Goal: Task Accomplishment & Management: Manage account settings

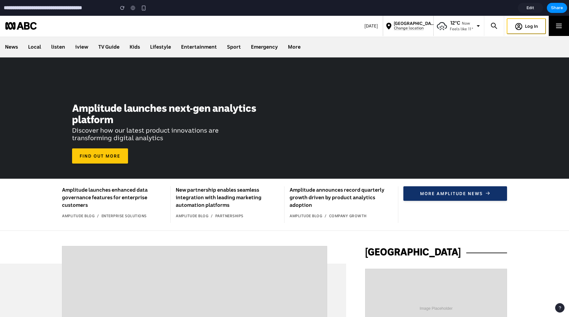
click at [529, 8] on span "Edit" at bounding box center [530, 8] width 8 height 6
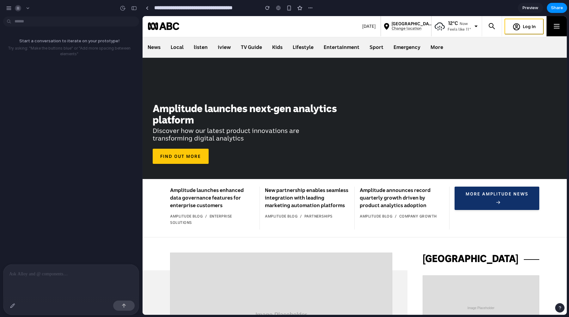
click at [529, 8] on span "Preview" at bounding box center [530, 8] width 16 height 6
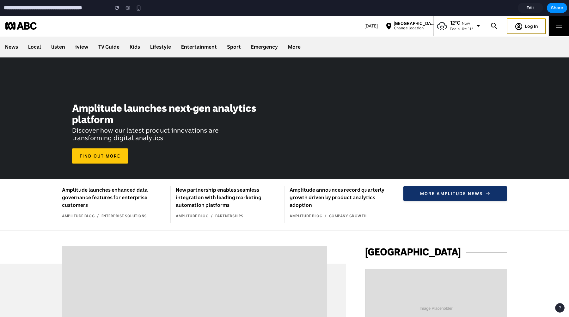
click at [529, 8] on span "Edit" at bounding box center [530, 8] width 8 height 6
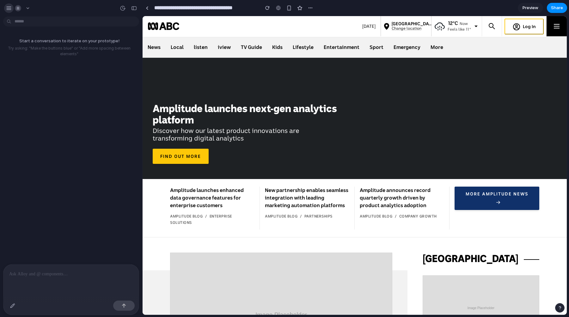
click at [8, 10] on div "button" at bounding box center [9, 8] width 6 height 6
click at [27, 9] on button "button" at bounding box center [22, 8] width 21 height 10
click at [40, 24] on li "Settings" at bounding box center [45, 22] width 62 height 10
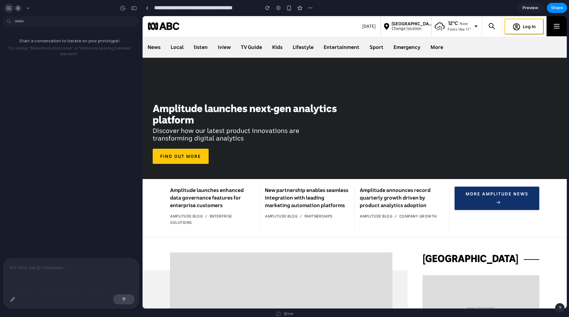
click at [9, 9] on div "button" at bounding box center [9, 8] width 6 height 6
click at [26, 8] on button "button" at bounding box center [22, 8] width 21 height 10
click at [36, 21] on span "Settings" at bounding box center [32, 22] width 17 height 6
